Goal: Task Accomplishment & Management: Manage account settings

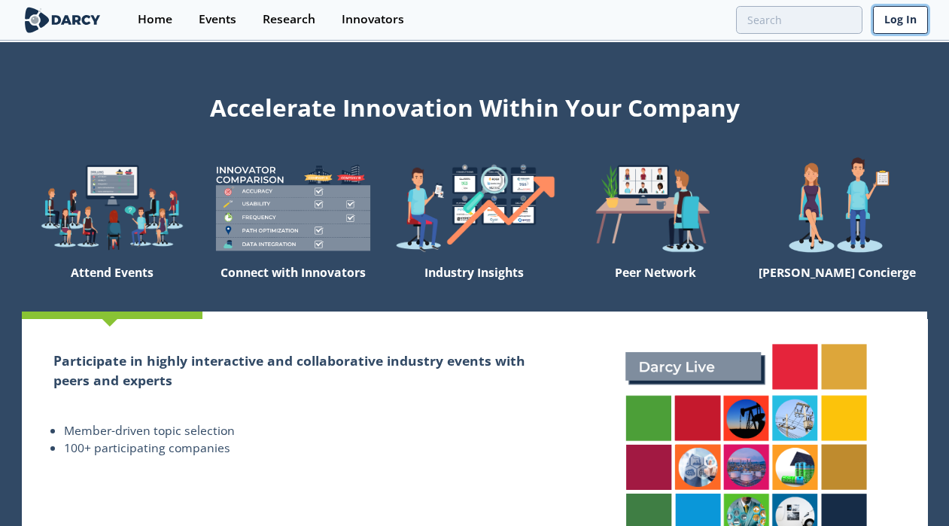
click at [903, 26] on link "Log In" at bounding box center [900, 20] width 55 height 28
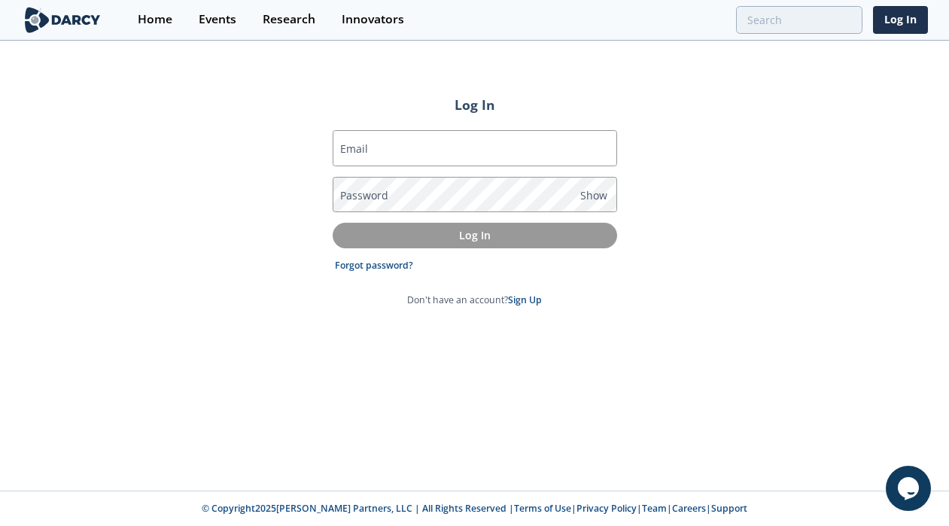
type input "[PERSON_NAME][EMAIL_ADDRESS][PERSON_NAME][DOMAIN_NAME]"
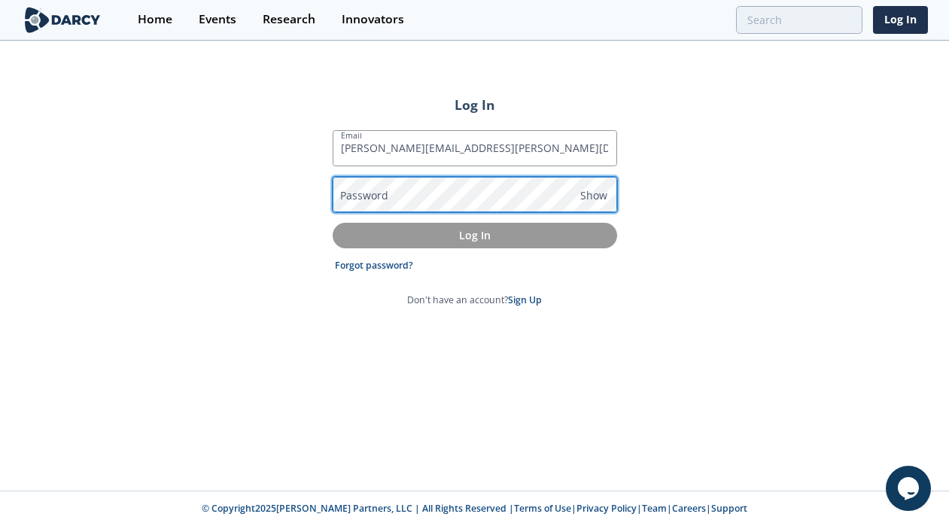
click at [602, 525] on com-1password-button at bounding box center [474, 526] width 949 height 0
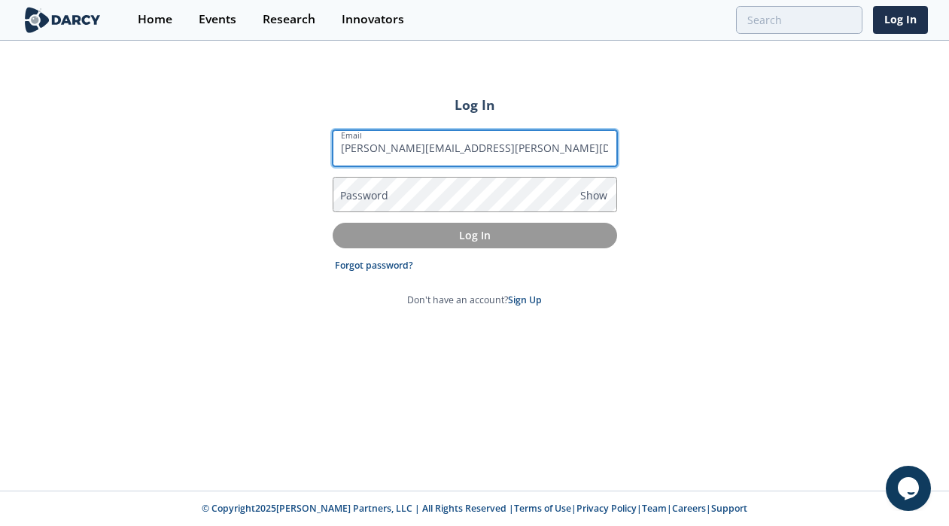
click at [521, 153] on input "[PERSON_NAME][EMAIL_ADDRESS][PERSON_NAME][DOMAIN_NAME]" at bounding box center [475, 148] width 284 height 36
